Goal: Browse casually: Explore the website without a specific task or goal

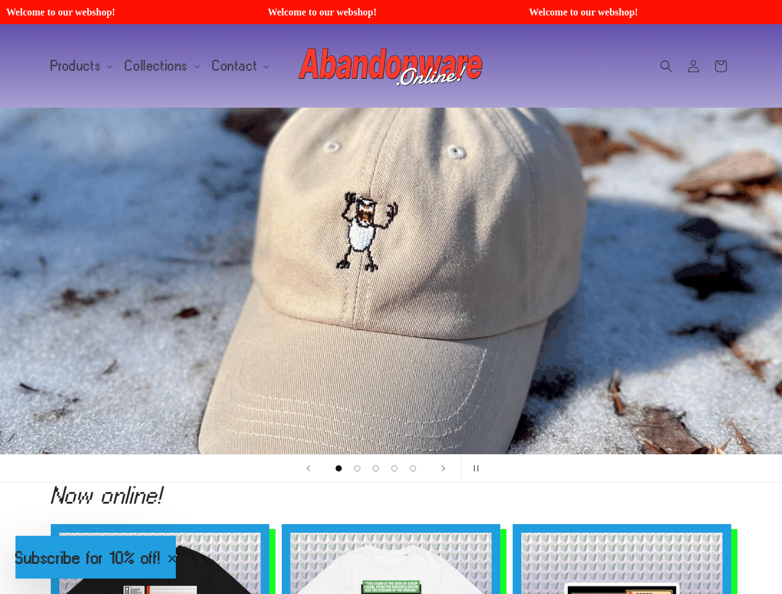
click at [391, 297] on div "1 of 5" at bounding box center [391, 281] width 279 height 50
click at [79, 66] on span "Products" at bounding box center [76, 66] width 51 height 11
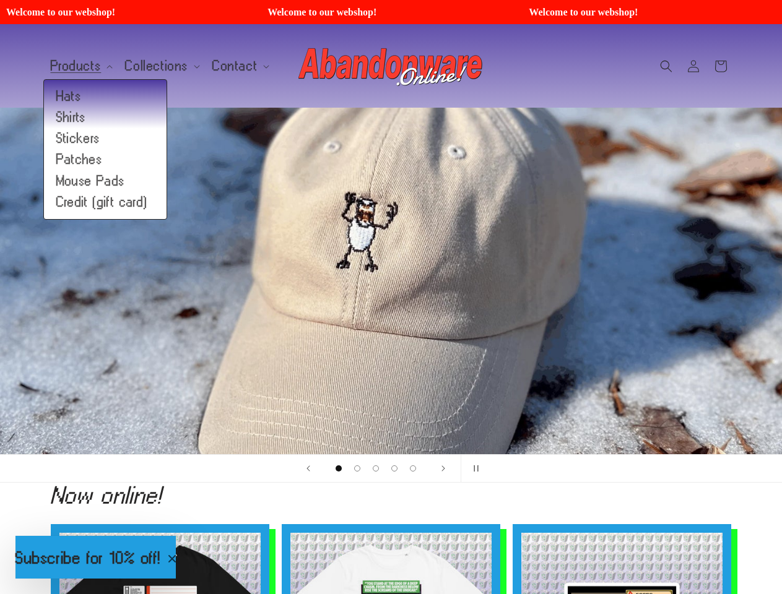
click at [157, 66] on span "Collections" at bounding box center [156, 66] width 63 height 11
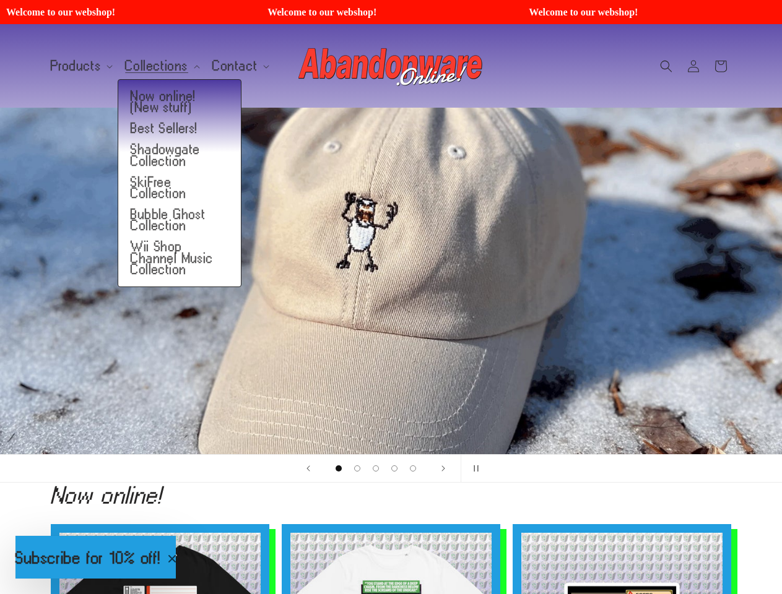
click at [233, 66] on span "Contact" at bounding box center [234, 66] width 45 height 11
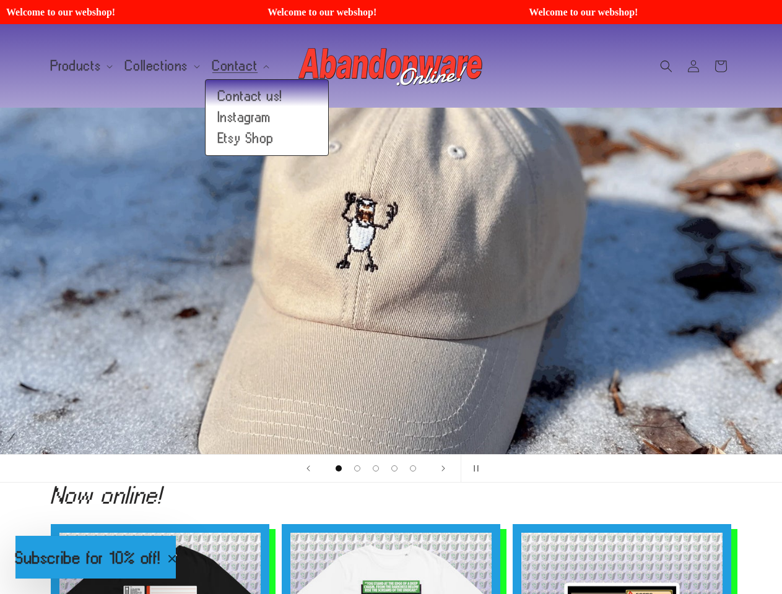
click at [666, 66] on icon "Search" at bounding box center [666, 66] width 12 height 12
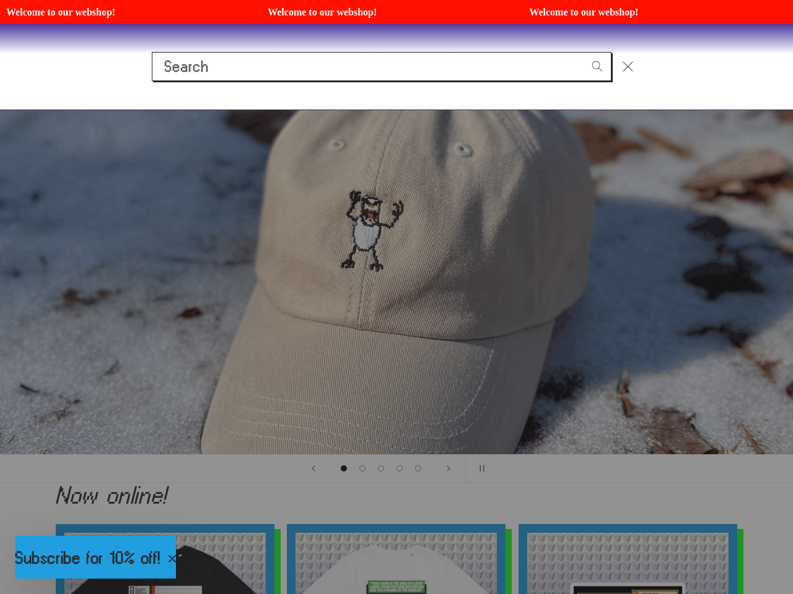
click at [668, 80] on div "Search" at bounding box center [396, 66] width 793 height 85
click at [0, 67] on div "Search" at bounding box center [0, 67] width 0 height 0
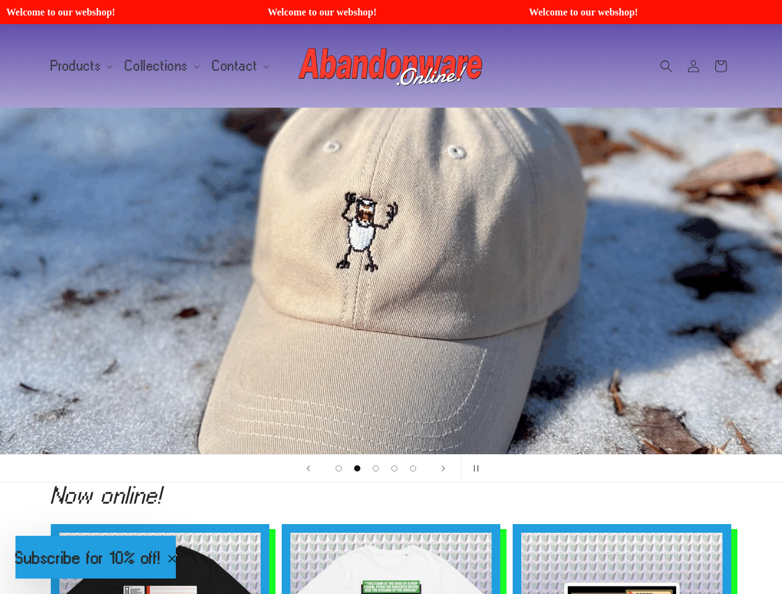
click at [339, 469] on span "Load slide 1 of 5" at bounding box center [339, 469] width 6 height 6
click at [357, 469] on span "Load slide 2 of 5" at bounding box center [357, 469] width 6 height 6
click at [376, 469] on span "Load slide 3 of 5" at bounding box center [376, 469] width 6 height 6
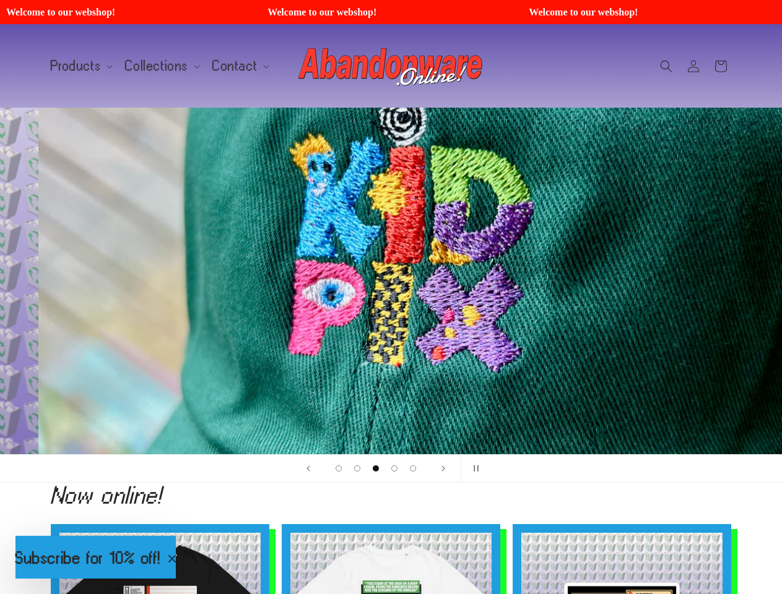
scroll to position [0, 1564]
